Goal: Navigation & Orientation: Find specific page/section

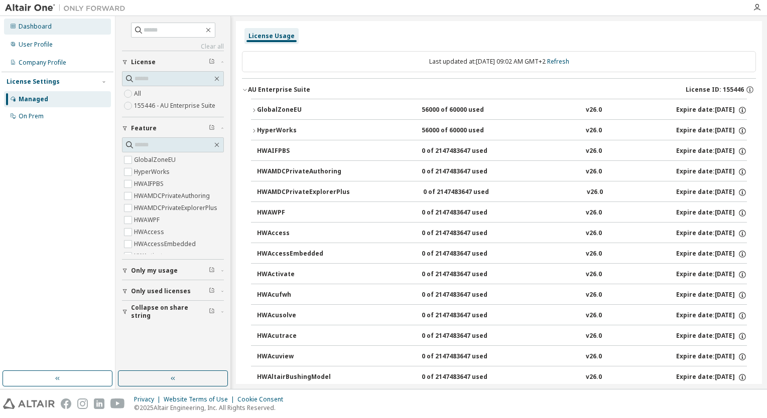
click at [15, 29] on icon at bounding box center [13, 26] width 6 height 6
